Goal: Transaction & Acquisition: Download file/media

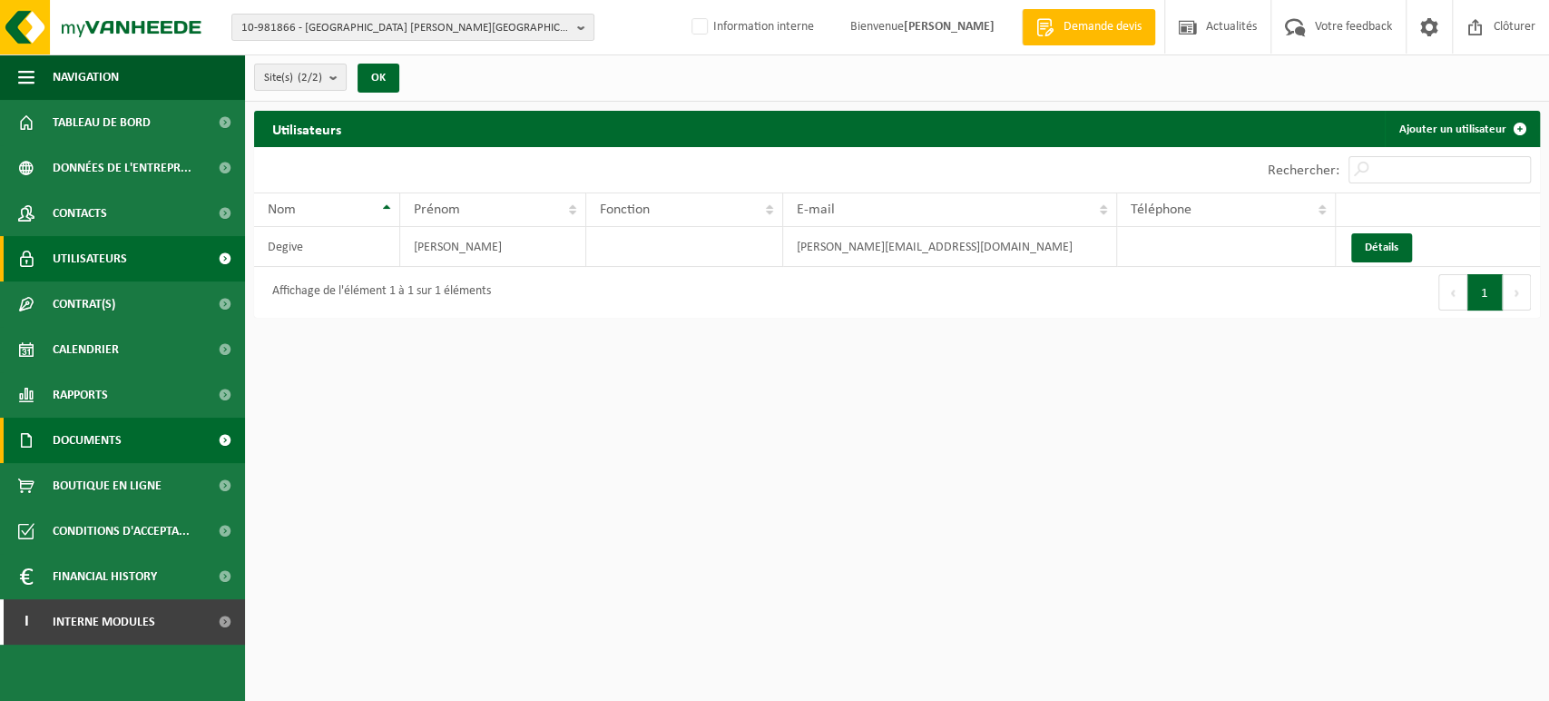
click at [112, 437] on span "Documents" at bounding box center [87, 439] width 69 height 45
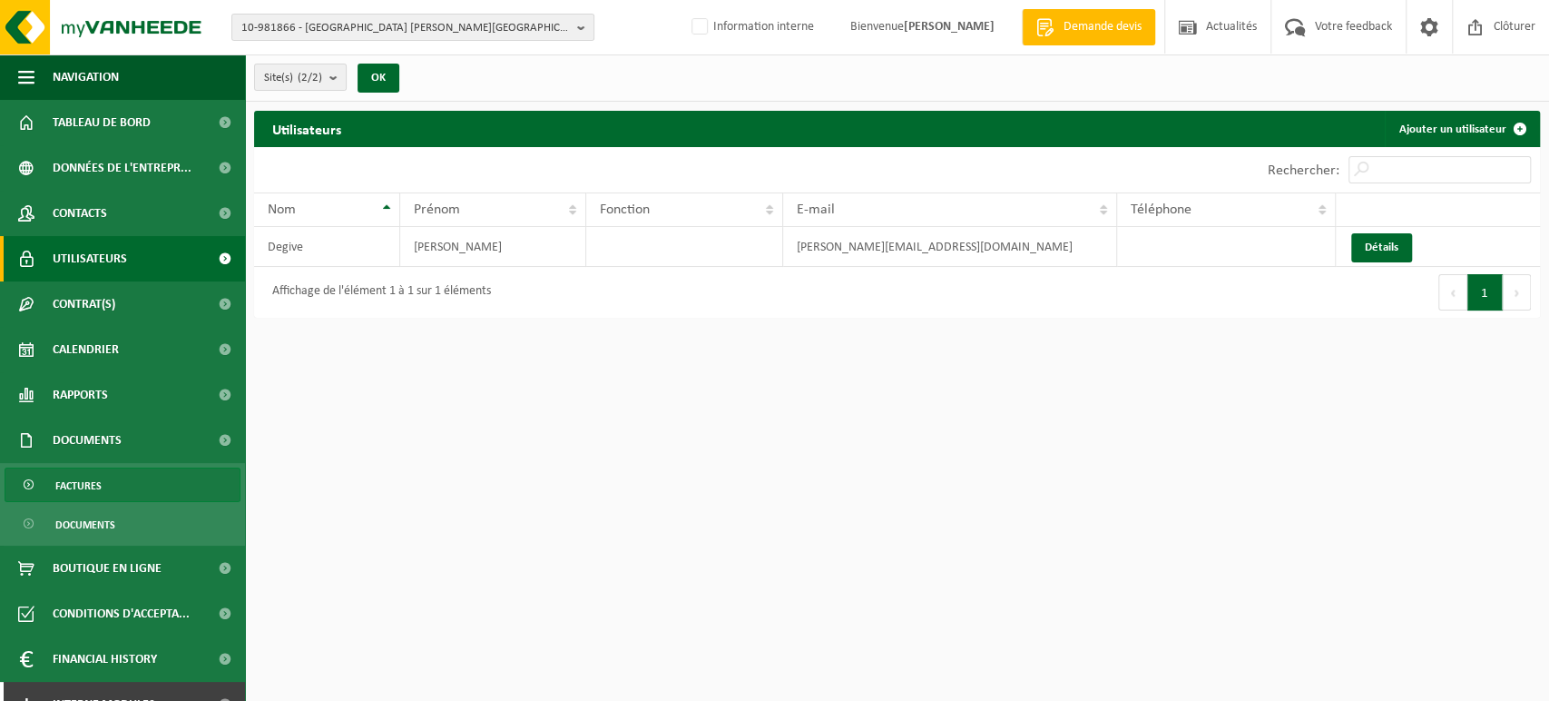
click at [102, 476] on link "Factures" at bounding box center [123, 484] width 236 height 34
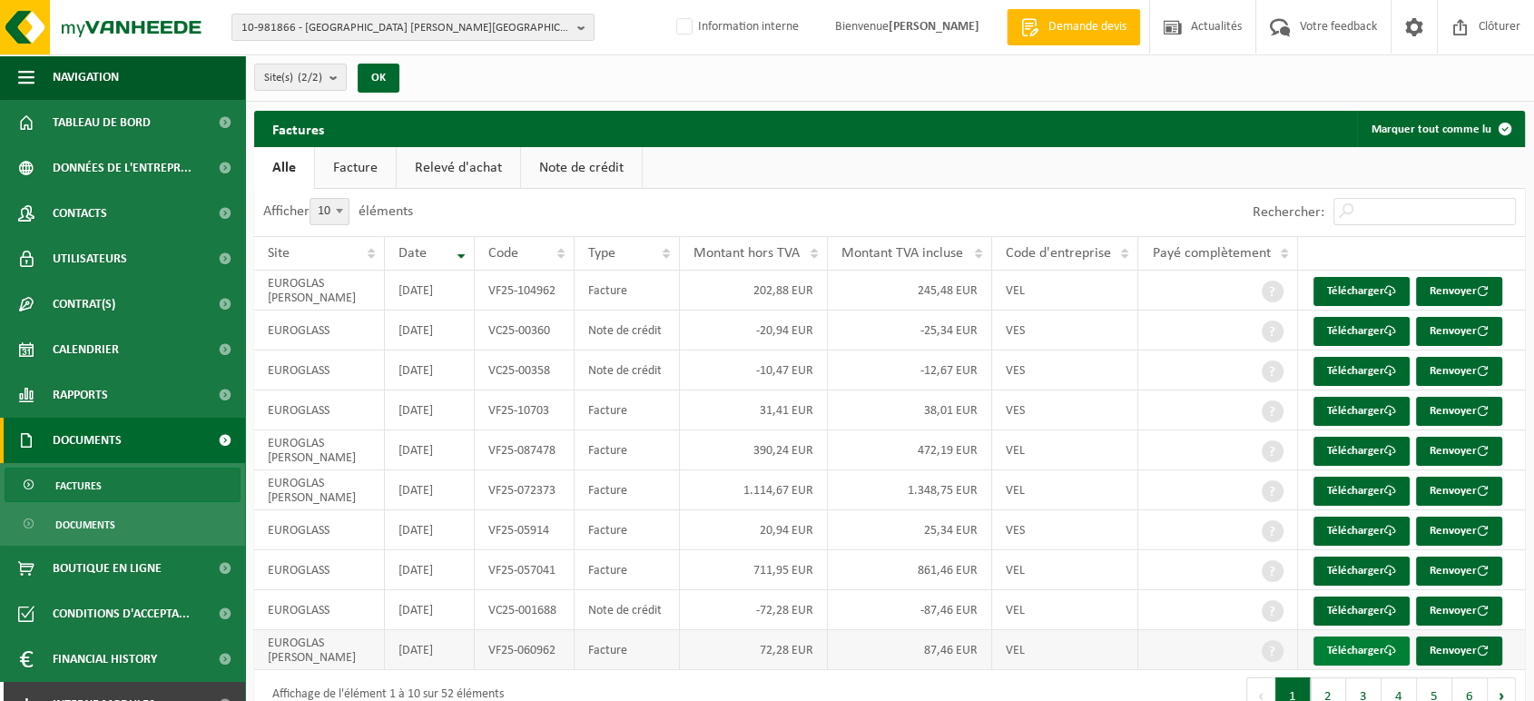
click at [1374, 645] on link "Télécharger" at bounding box center [1361, 650] width 96 height 29
click at [1356, 479] on link "Télécharger" at bounding box center [1361, 490] width 96 height 29
click at [1365, 450] on link "Télécharger" at bounding box center [1361, 451] width 96 height 29
click at [1350, 289] on link "Télécharger" at bounding box center [1361, 291] width 96 height 29
click at [117, 217] on link "Contacts" at bounding box center [122, 213] width 245 height 45
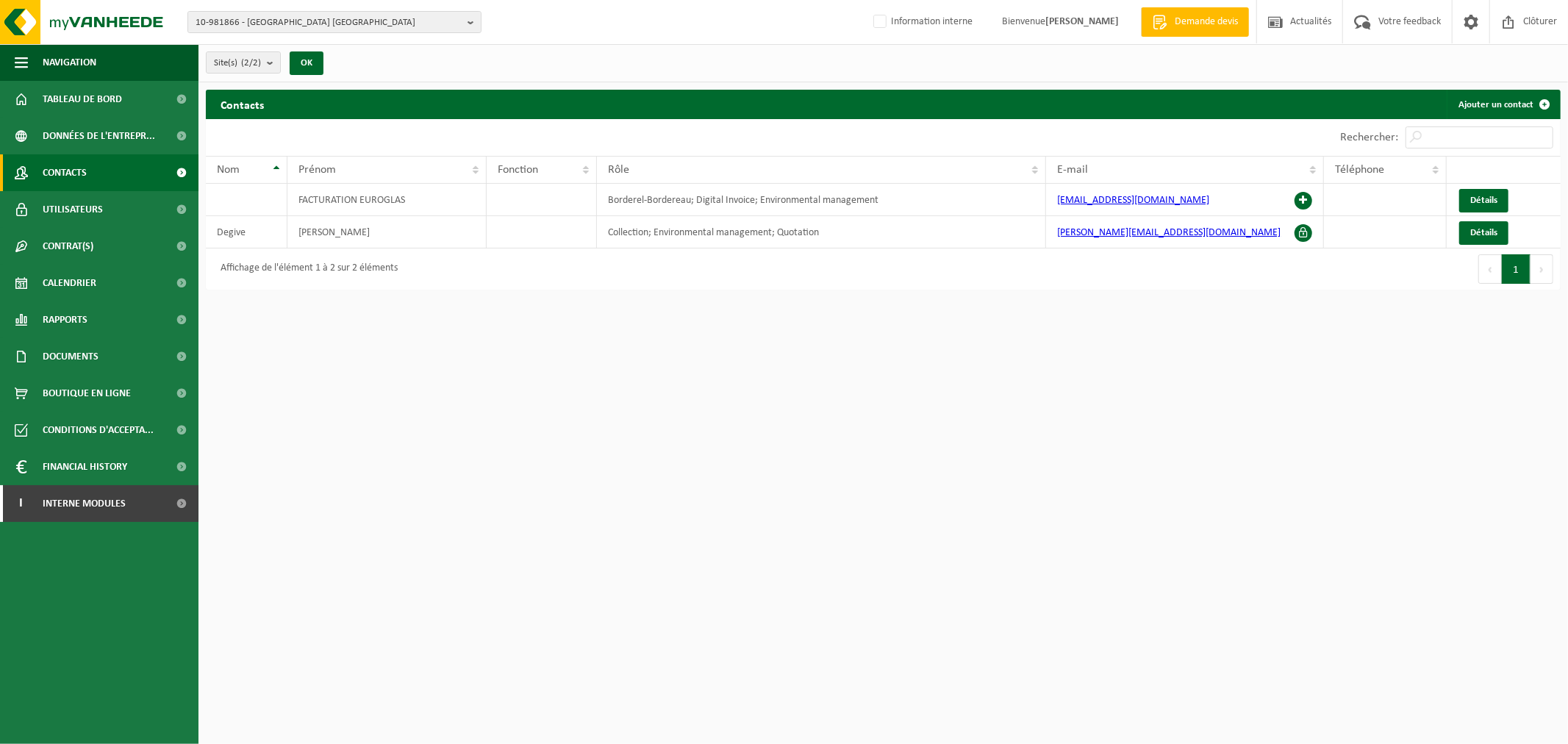
click at [616, 465] on html "10-981866 - [GEOGRAPHIC_DATA] [GEOGRAPHIC_DATA] 10-981866 - [GEOGRAPHIC_DATA] […" at bounding box center [784, 372] width 1568 height 744
